Goal: Information Seeking & Learning: Understand process/instructions

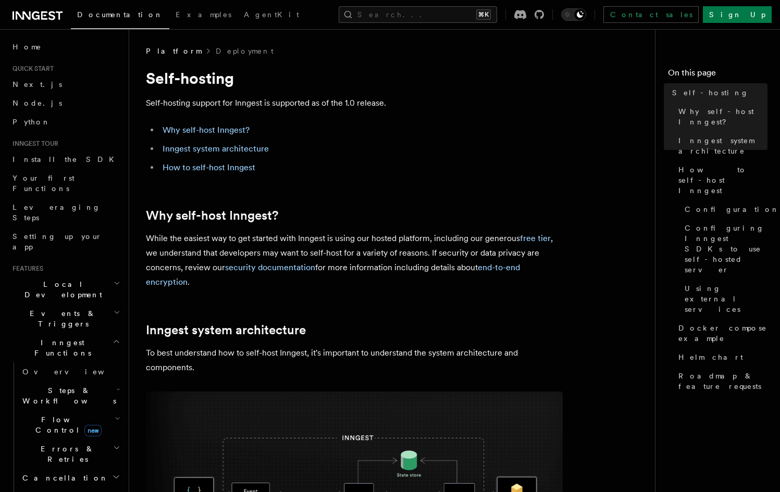
click at [450, 211] on h2 "Why self-host Inngest?" at bounding box center [354, 215] width 417 height 15
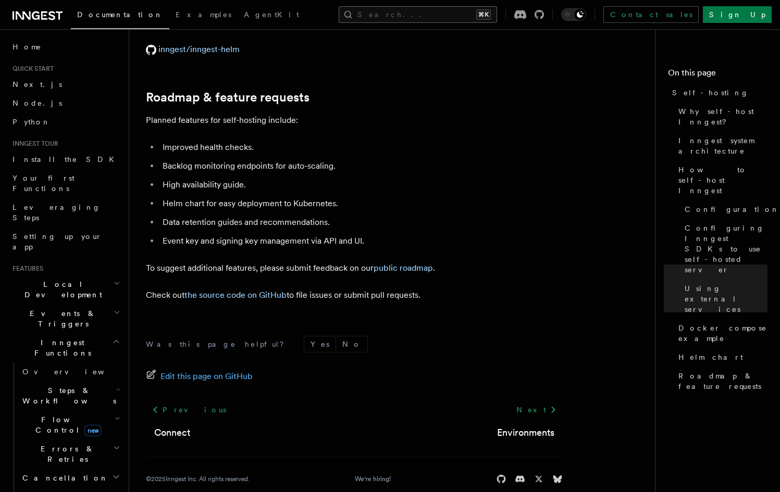
scroll to position [3987, 0]
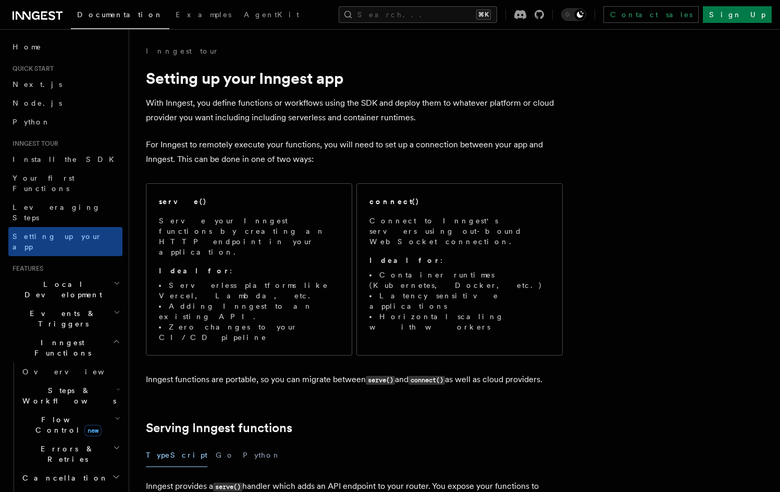
click at [261, 121] on p "With Inngest, you define functions or workflows using the SDK and deploy them t…" at bounding box center [354, 110] width 417 height 29
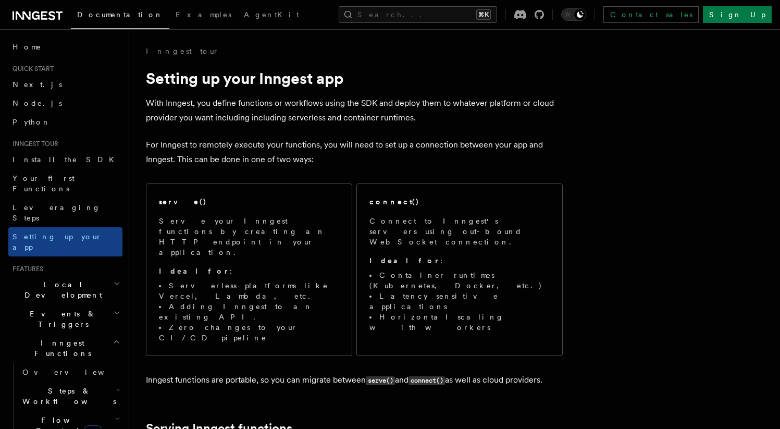
scroll to position [470, 0]
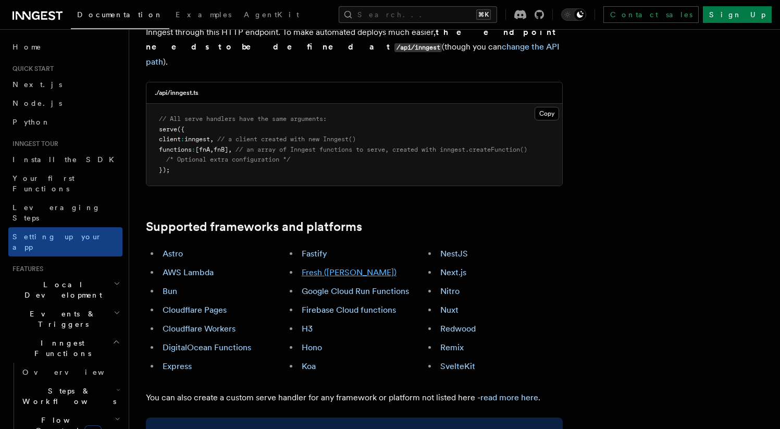
click at [328, 267] on link "Fresh ([PERSON_NAME])" at bounding box center [349, 272] width 95 height 10
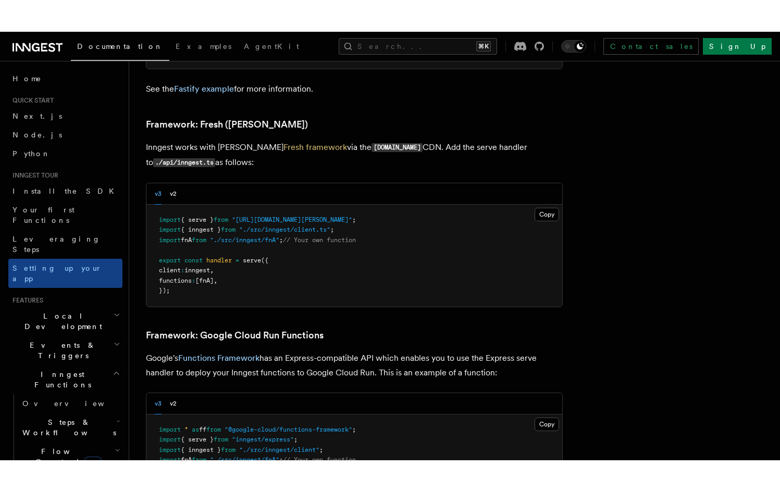
scroll to position [3525, 0]
